Goal: Communication & Community: Answer question/provide support

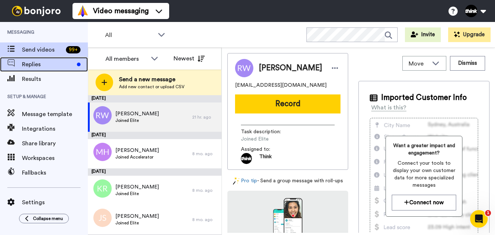
click at [42, 68] on span "Replies" at bounding box center [48, 64] width 52 height 9
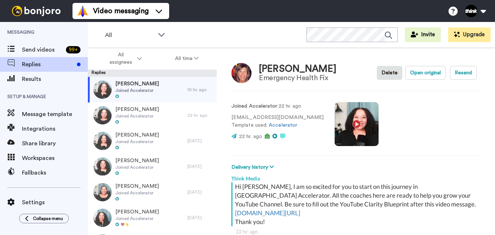
scroll to position [26, 0]
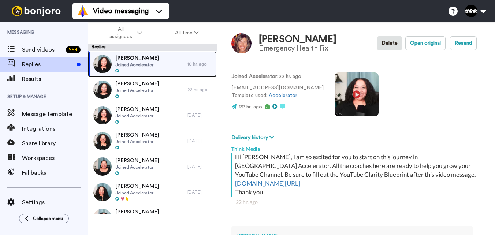
click at [176, 66] on div "Erin Reardon Joined Accelerator" at bounding box center [138, 64] width 100 height 26
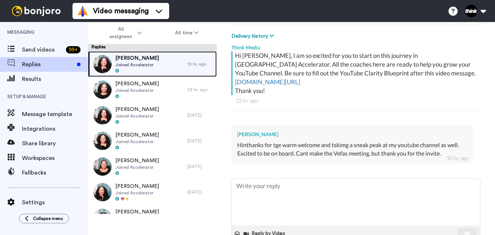
scroll to position [114, 0]
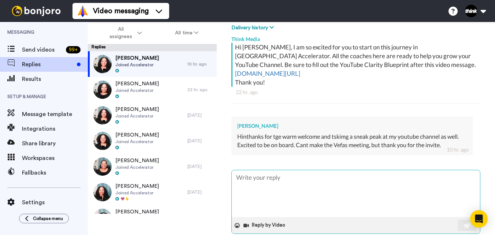
click at [418, 174] on textarea at bounding box center [356, 193] width 248 height 47
type textarea "x"
type textarea "Y"
type textarea "x"
type textarea "Yo"
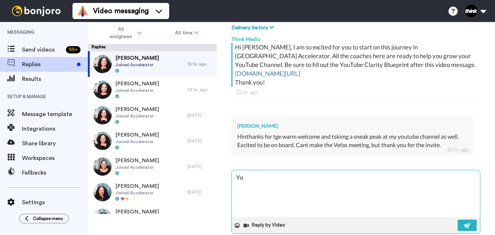
type textarea "x"
type textarea "You"
type textarea "x"
type textarea "You"
type textarea "x"
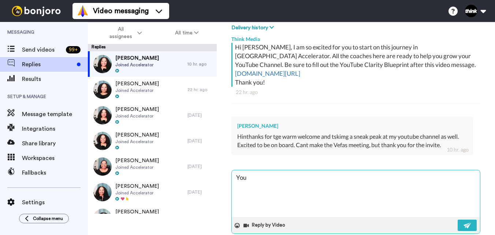
type textarea "You a"
type textarea "x"
type textarea "You ar"
type textarea "x"
type textarea "You are"
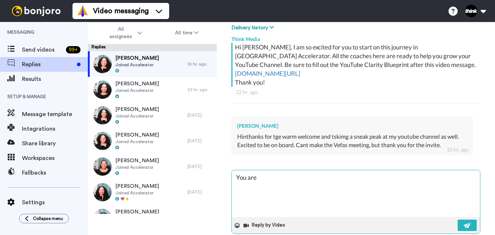
type textarea "x"
type textarea "You are"
type textarea "x"
type textarea "You are s"
type textarea "x"
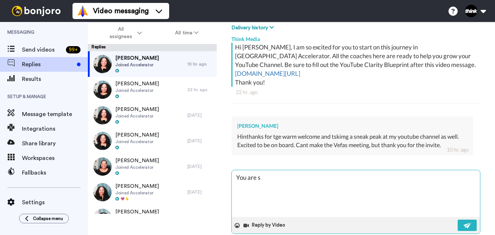
type textarea "You are so"
type textarea "x"
type textarea "You are so"
type textarea "x"
type textarea "You are so w"
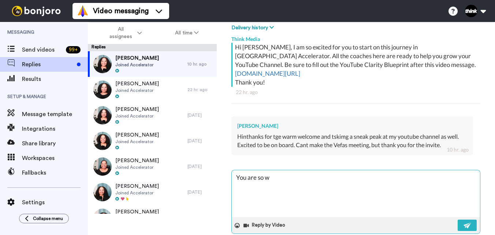
type textarea "x"
type textarea "You are so we"
type textarea "x"
type textarea "You are so wel"
type textarea "x"
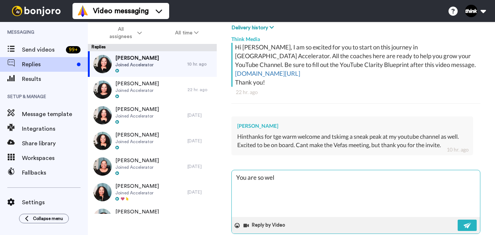
type textarea "You are so welc"
type textarea "x"
type textarea "You are so welco"
type textarea "x"
type textarea "You are so welcom"
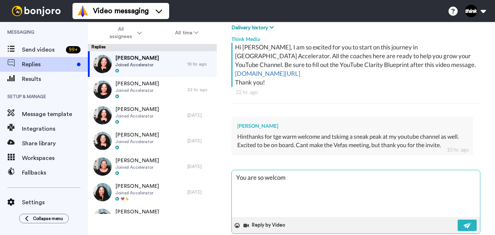
type textarea "x"
type textarea "You are so welcome"
type textarea "x"
type textarea "You are so welcome!"
type textarea "x"
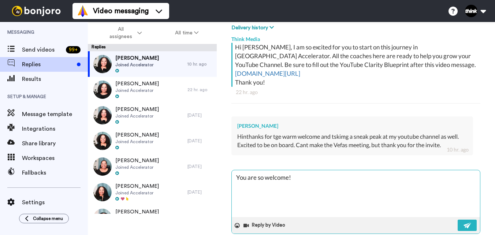
type textarea "You are so welcome!"
type textarea "x"
type textarea "You are so welcome! I"
type textarea "x"
type textarea "You are so welcome! I"
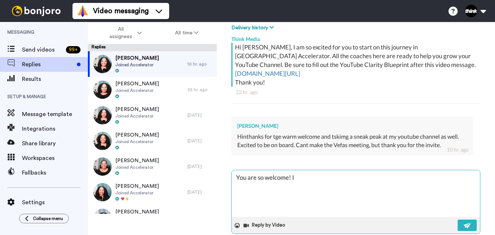
type textarea "x"
type textarea "You are so welcome! I l"
type textarea "x"
type textarea "You are so welcome! I lo"
type textarea "x"
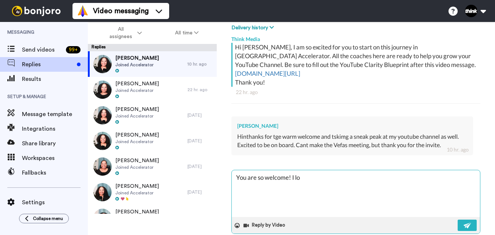
type textarea "You are so welcome! I loo"
type textarea "x"
type textarea "You are so welcome! I look"
type textarea "x"
type textarea "You are so welcome! I look"
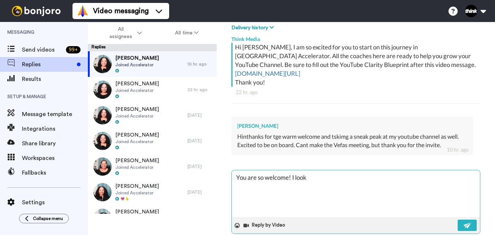
type textarea "x"
type textarea "You are so welcome! I look f"
type textarea "x"
type textarea "You are so welcome! I look fo"
type textarea "x"
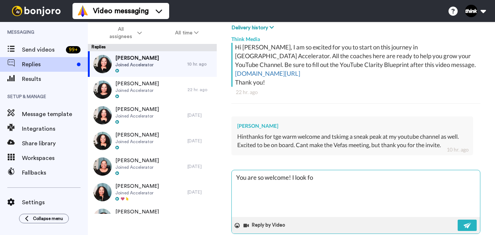
type textarea "You are so welcome! I look for"
type textarea "x"
type textarea "You are so welcome! I look forw"
type textarea "x"
type textarea "You are so welcome! I look forwa"
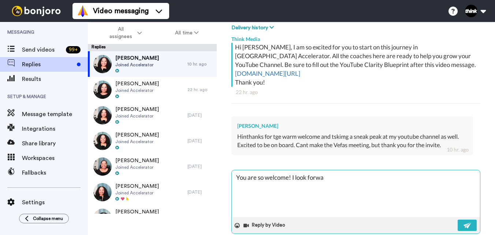
type textarea "x"
type textarea "You are so welcome! I look forwar"
type textarea "x"
type textarea "You are so welcome! I look forward"
type textarea "x"
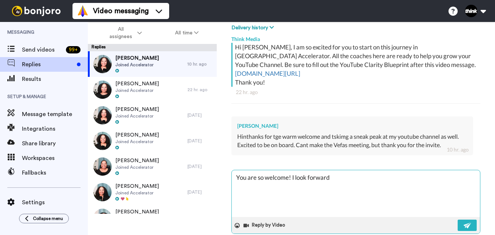
type textarea "You are so welcome! I look forward"
type textarea "x"
type textarea "You are so welcome! I look forward t"
type textarea "x"
type textarea "You are so welcome! I look forward to"
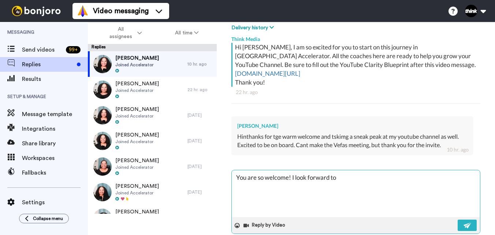
type textarea "x"
type textarea "You are so welcome! I look forward to"
type textarea "x"
type textarea "You are so welcome! I look forward to s"
type textarea "x"
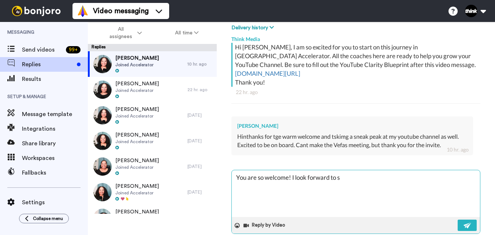
type textarea "You are so welcome! I look forward to se"
type textarea "x"
type textarea "You are so welcome! I look forward to see"
type textarea "x"
type textarea "You are so welcome! I look forward to seei"
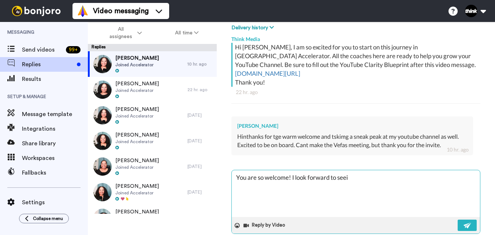
type textarea "x"
type textarea "You are so welcome! I look forward to seein"
type textarea "x"
type textarea "You are so welcome! I look forward to seeing"
type textarea "x"
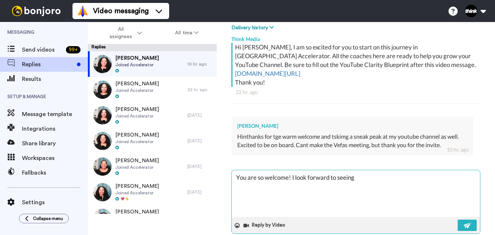
type textarea "You are so welcome! I look forward to seeing"
type textarea "x"
type textarea "You are so welcome! I look forward to seeing m"
type textarea "x"
type textarea "You are so welcome! I look forward to seeing mo"
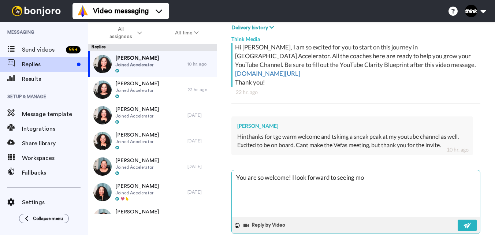
type textarea "x"
type textarea "You are so welcome! I look forward to seeing mor"
type textarea "x"
type textarea "You are so welcome! I look forward to seeing more"
type textarea "x"
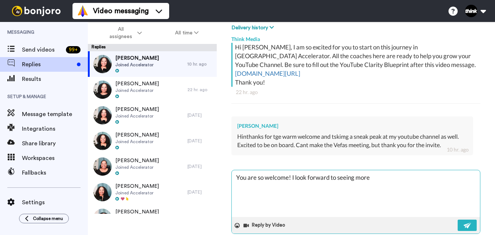
type textarea "You are so welcome! I look forward to seeing more"
type textarea "x"
type textarea "You are so welcome! I look forward to seeing more o"
type textarea "x"
type textarea "You are so welcome! I look forward to seeing more of"
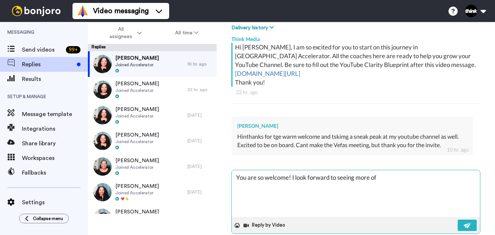
type textarea "x"
type textarea "You are so welcome! I look forward to seeing more of"
type textarea "x"
type textarea "You are so welcome! I look forward to seeing more of y"
type textarea "x"
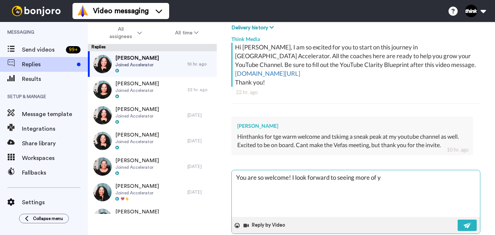
type textarea "You are so welcome! I look forward to seeing more of yo"
type textarea "x"
type textarea "You are so welcome! I look forward to seeing more of you"
type textarea "x"
type textarea "You are so welcome! I look forward to seeing more of your"
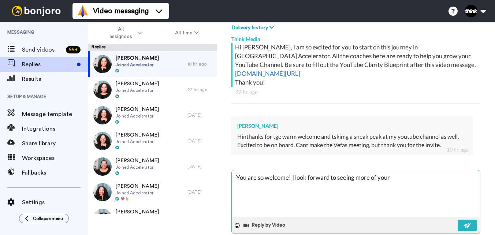
type textarea "x"
type textarea "You are so welcome! I look forward to seeing more of your"
type textarea "x"
type textarea "You are so welcome! I look forward to seeing more of your c"
type textarea "x"
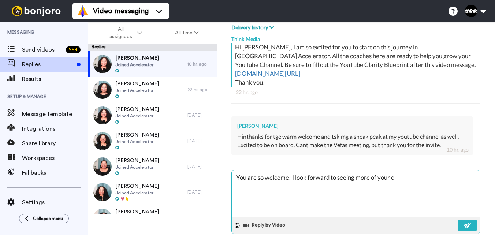
type textarea "You are so welcome! I look forward to seeing more of your co"
type textarea "x"
type textarea "You are so welcome! I look forward to seeing more of your con"
type textarea "x"
type textarea "You are so welcome! I look forward to seeing more of your cont"
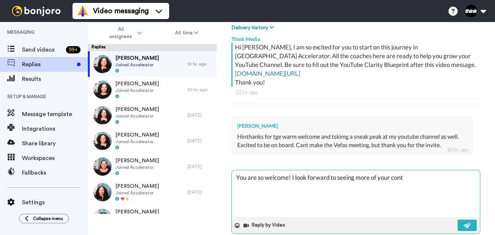
type textarea "x"
type textarea "You are so welcome! I look forward to seeing more of your conte"
type textarea "x"
type textarea "You are so welcome! I look forward to seeing more of your conten"
type textarea "x"
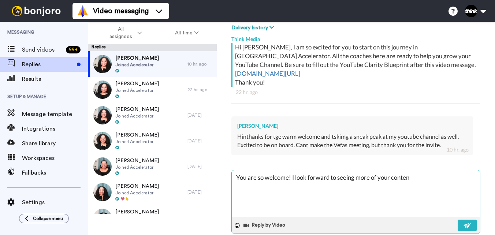
type textarea "You are so welcome! I look forward to seeing more of your content"
type textarea "x"
type textarea "You are so welcome! I look forward to seeing more of your content"
type textarea "x"
type textarea "You are so welcome! I look forward to seeing more of your content i"
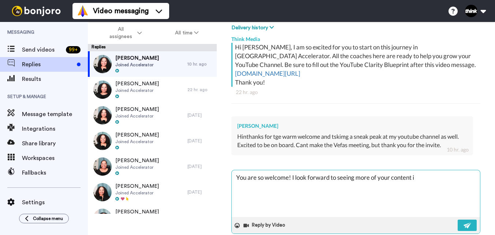
type textarea "x"
type textarea "You are so welcome! I look forward to seeing more of your content in"
type textarea "x"
type textarea "You are so welcome! I look forward to seeing more of your content in"
type textarea "x"
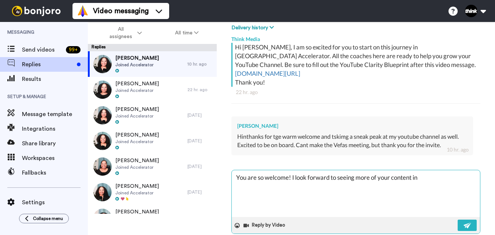
type textarea "You are so welcome! I look forward to seeing more of your content in t"
type textarea "x"
type textarea "You are so welcome! I look forward to seeing more of your content in th"
type textarea "x"
type textarea "You are so welcome! I look forward to seeing more of your content in the"
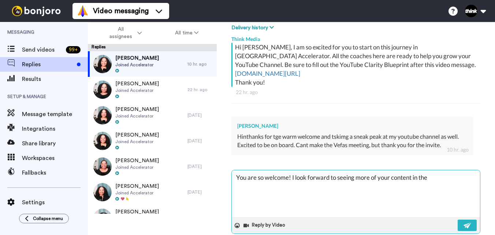
type textarea "x"
type textarea "You are so welcome! I look forward to seeing more of your content in the"
type textarea "x"
type textarea "You are so welcome! I look forward to seeing more of your content in the c"
type textarea "x"
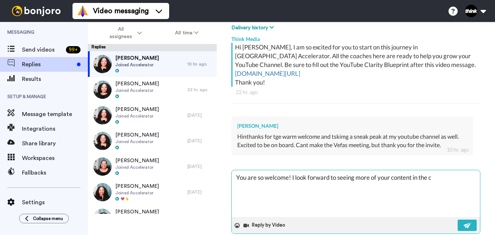
type textarea "You are so welcome! I look forward to seeing more of your content in the co"
type textarea "x"
type textarea "You are so welcome! I look forward to seeing more of your content in the com"
type textarea "x"
type textarea "You are so welcome! I look forward to seeing more of your content in the comm"
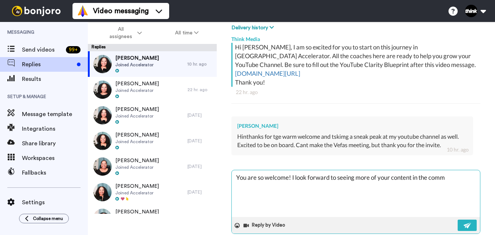
type textarea "x"
type textarea "You are so welcome! I look forward to seeing more of your content in the commu"
type textarea "x"
type textarea "You are so welcome! I look forward to seeing more of your content in the commun"
type textarea "x"
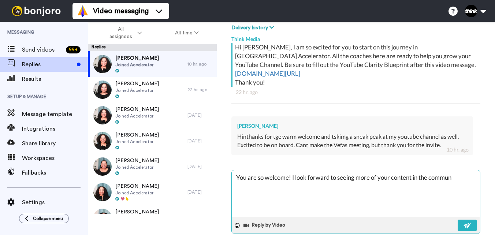
type textarea "You are so welcome! I look forward to seeing more of your content in the communi"
type textarea "x"
type textarea "You are so welcome! I look forward to seeing more of your content in the commun…"
type textarea "x"
type textarea "You are so welcome! I look forward to seeing more of your content in the commun…"
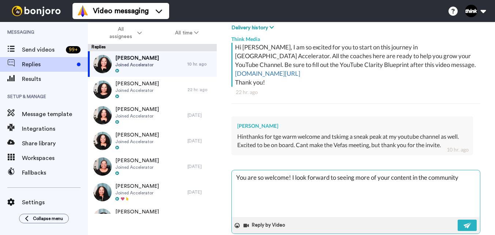
type textarea "x"
type textarea "You are so welcome! I look forward to seeing more of your content in the commun…"
type textarea "x"
type textarea "You are so welcome! I look forward to seeing more of your content in the commun…"
type textarea "x"
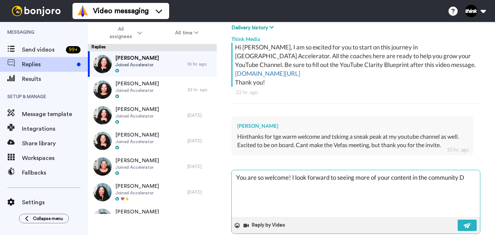
type textarea "You are so welcome! I look forward to seeing more of your content in the commun…"
type textarea "x"
type textarea "You are so welcome! I look forward to seeing more of your content in the commun…"
type textarea "x"
type textarea "You are so welcome! I look forward to seeing more of your content in the commun…"
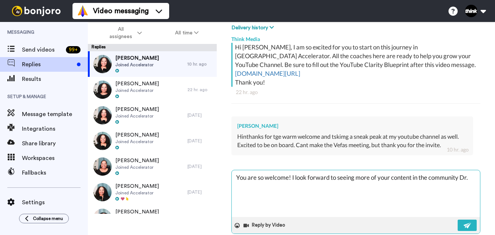
type textarea "x"
type textarea "You are so welcome! I look forward to seeing more of your content in the commun…"
type textarea "x"
type textarea "You are so welcome! I look forward to seeing more of your content in the commun…"
type textarea "x"
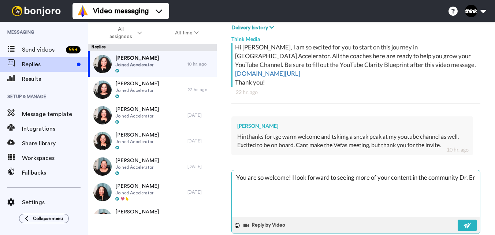
type textarea "You are so welcome! I look forward to seeing more of your content in the commun…"
type textarea "x"
type textarea "You are so welcome! I look forward to seeing more of your content in the commun…"
type textarea "x"
type textarea "You are so welcome! I look forward to seeing more of your content in the commun…"
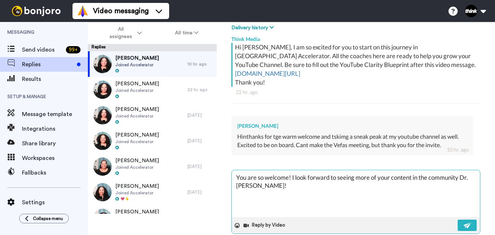
type textarea "x"
type textarea "You are so welcome! I look forward to seeing more of your content in the commun…"
type textarea "x"
type textarea "You are so welcome! I look forward to seeing more of your content in the commun…"
type textarea "x"
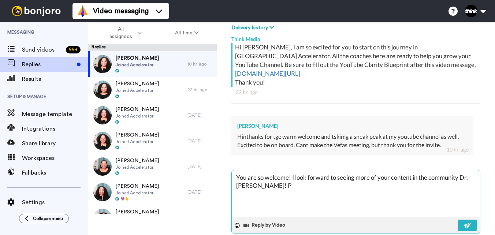
type textarea "You are so welcome! I look forward to seeing more of your content in the commun…"
type textarea "x"
type textarea "You are so welcome! I look forward to seeing more of your content in the commun…"
type textarea "x"
type textarea "You are so welcome! I look forward to seeing more of your content in the commun…"
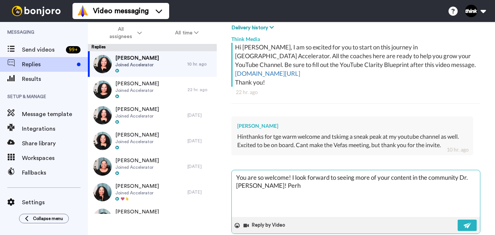
type textarea "x"
type textarea "You are so welcome! I look forward to seeing more of your content in the commun…"
type textarea "x"
type textarea "You are so welcome! I look forward to seeing more of your content in the commun…"
type textarea "x"
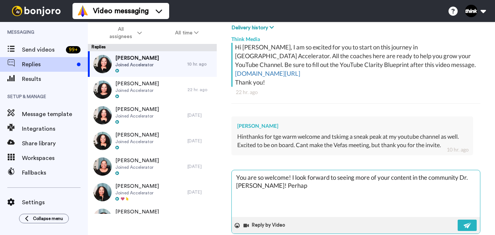
type textarea "You are so welcome! I look forward to seeing more of your content in the commun…"
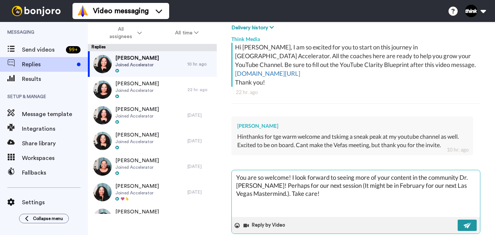
click at [464, 223] on img at bounding box center [468, 226] width 8 height 6
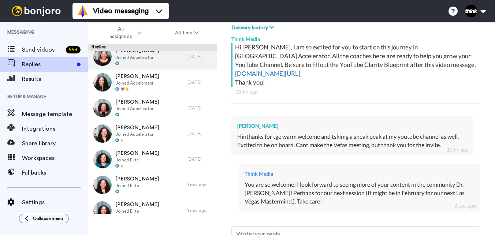
scroll to position [0, 0]
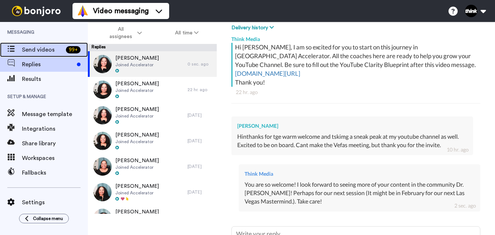
click at [39, 51] on span "Send videos" at bounding box center [42, 49] width 41 height 9
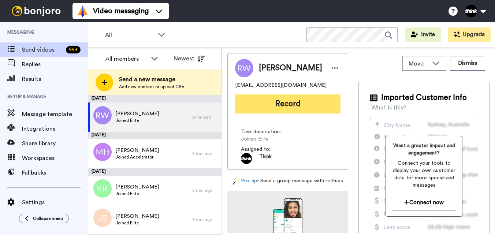
click at [296, 107] on button "Record" at bounding box center [288, 104] width 106 height 19
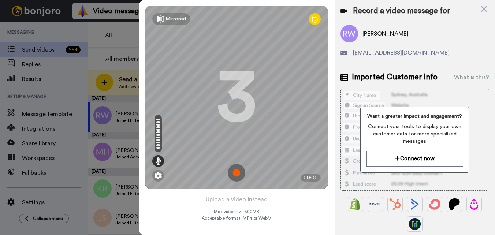
click at [242, 170] on img at bounding box center [237, 173] width 18 height 18
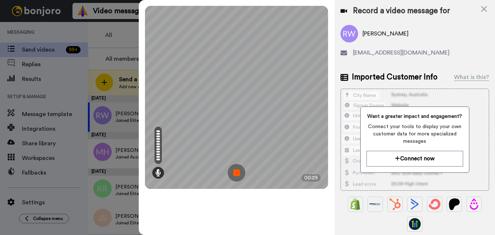
click at [235, 174] on img at bounding box center [237, 173] width 18 height 18
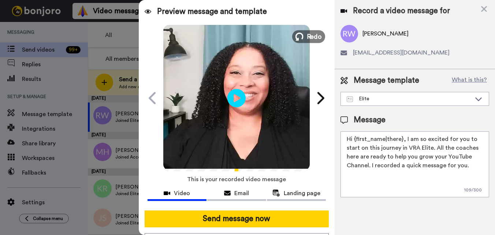
click at [299, 40] on icon at bounding box center [300, 37] width 8 height 8
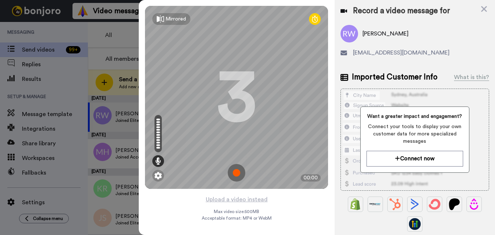
click at [234, 175] on img at bounding box center [237, 173] width 18 height 18
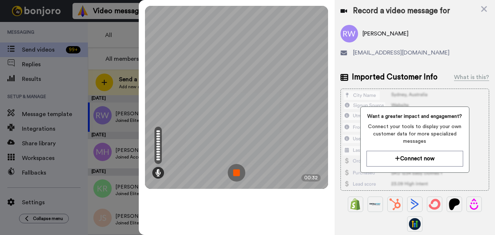
click at [235, 174] on img at bounding box center [237, 173] width 18 height 18
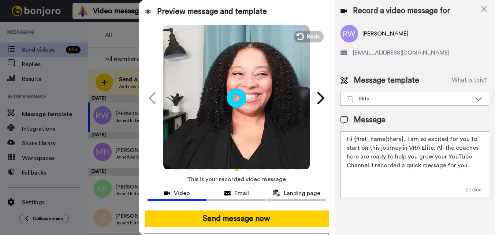
click at [235, 96] on icon "Play/Pause" at bounding box center [236, 98] width 19 height 35
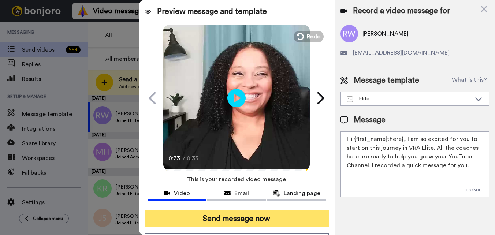
click at [251, 215] on button "Send message now" at bounding box center [237, 219] width 184 height 17
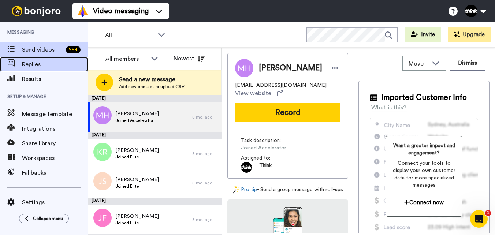
click at [27, 66] on span "Replies" at bounding box center [55, 64] width 66 height 9
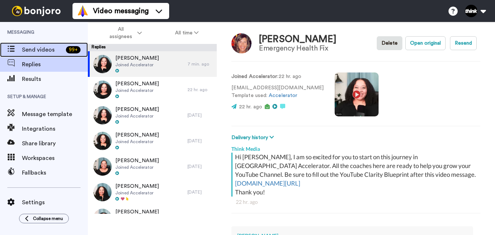
click at [33, 52] on span "Send videos" at bounding box center [42, 49] width 41 height 9
type textarea "x"
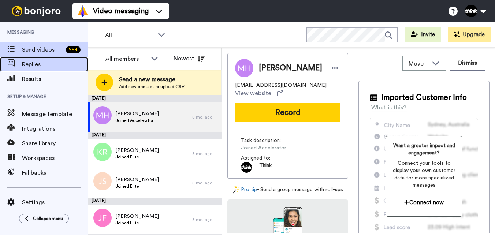
click at [40, 66] on span "Replies" at bounding box center [55, 64] width 66 height 9
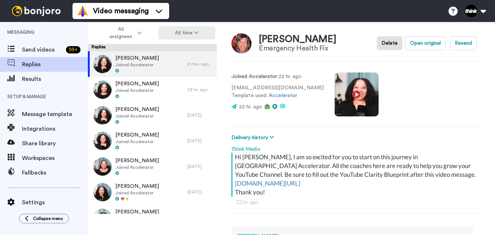
click at [178, 31] on button "All time" at bounding box center [187, 32] width 57 height 13
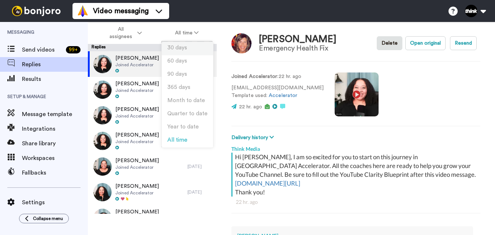
click at [177, 48] on span "30 days" at bounding box center [177, 47] width 20 height 5
type textarea "x"
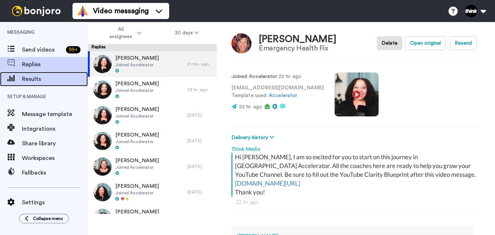
click at [40, 79] on span "Results" at bounding box center [55, 79] width 66 height 9
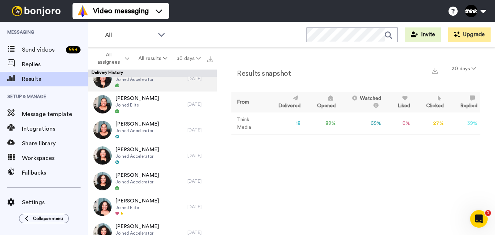
scroll to position [147, 0]
